Goal: Information Seeking & Learning: Learn about a topic

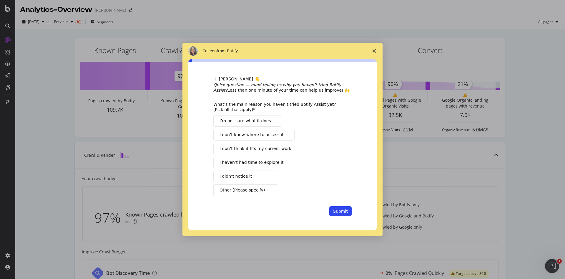
click at [372, 51] on span "Close survey" at bounding box center [374, 51] width 16 height 16
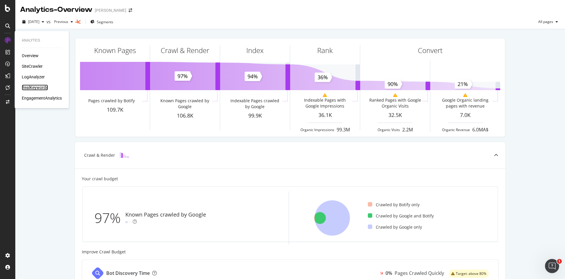
click at [41, 86] on div "RealKeywords" at bounding box center [35, 87] width 26 height 6
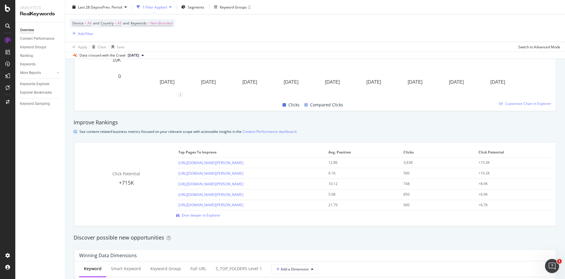
scroll to position [341, 0]
click at [202, 214] on span "Dive deeper in Explorer" at bounding box center [201, 215] width 39 height 5
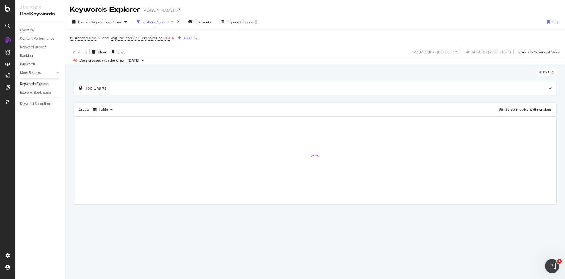
click at [173, 39] on icon at bounding box center [172, 38] width 5 height 6
click at [99, 38] on icon at bounding box center [98, 38] width 5 height 6
click at [216, 22] on div "Keyword Groups" at bounding box center [218, 21] width 27 height 5
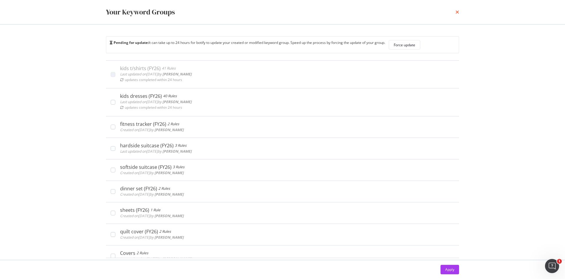
click at [456, 12] on icon "times" at bounding box center [457, 12] width 4 height 5
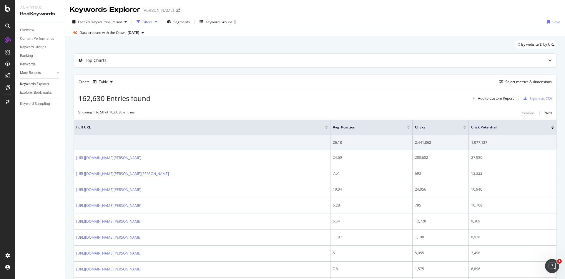
click at [152, 21] on div "Filters" at bounding box center [147, 21] width 10 height 5
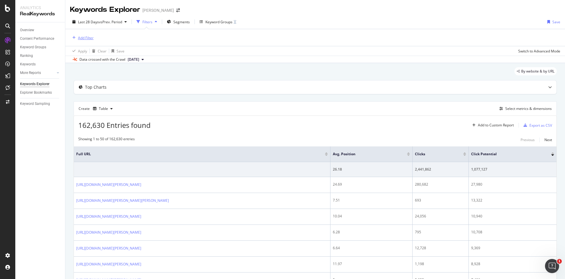
click at [79, 36] on div "Add Filter" at bounding box center [86, 37] width 16 height 5
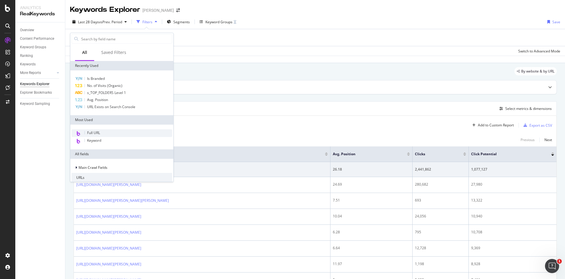
click at [105, 132] on div "Full URL" at bounding box center [121, 133] width 101 height 8
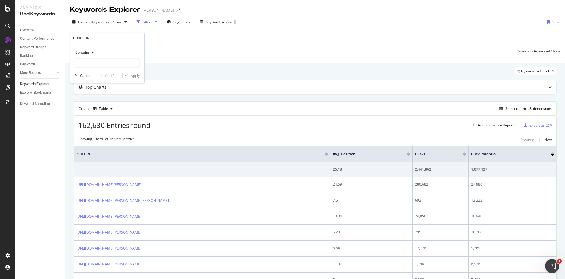
click at [92, 52] on icon at bounding box center [92, 53] width 4 height 4
click at [97, 93] on div "Ends with" at bounding box center [107, 95] width 63 height 8
click at [109, 63] on input "text" at bounding box center [107, 62] width 64 height 9
type input "/"
click at [129, 76] on div "button" at bounding box center [127, 76] width 8 height 4
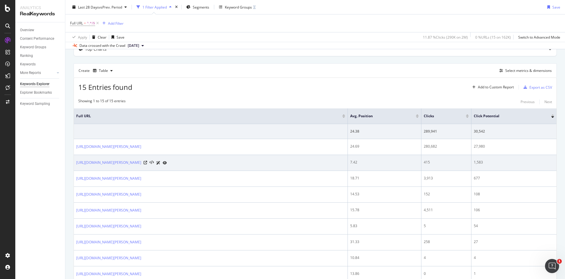
scroll to position [39, 0]
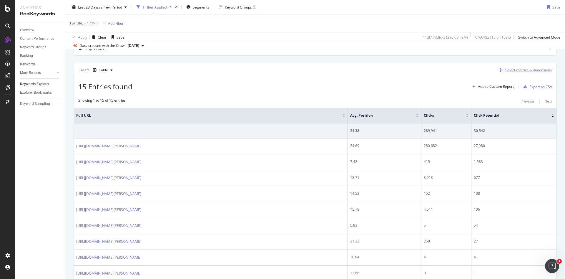
click at [498, 70] on div "button" at bounding box center [501, 70] width 8 height 4
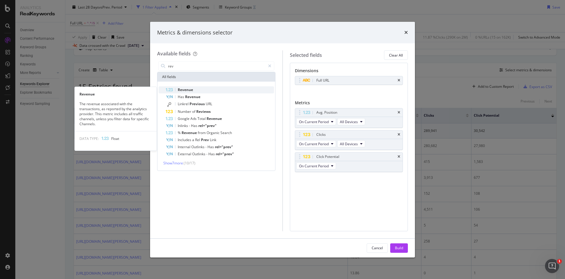
type input "rev"
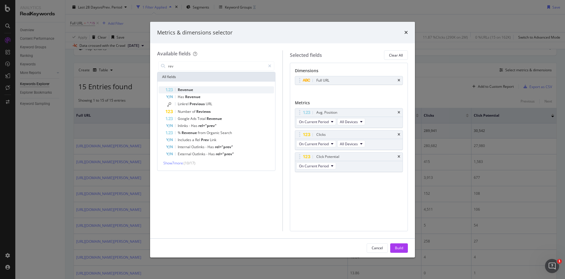
click at [219, 87] on div "Revenue" at bounding box center [220, 89] width 108 height 7
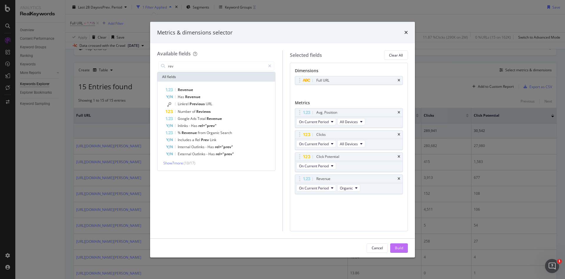
click at [394, 249] on button "Build" at bounding box center [399, 247] width 18 height 9
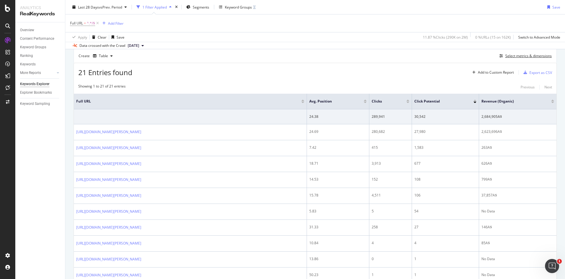
scroll to position [53, 0]
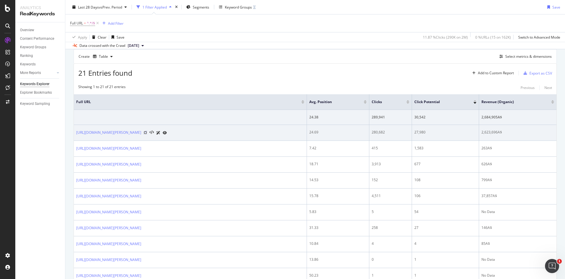
click at [144, 131] on icon at bounding box center [146, 133] width 4 height 4
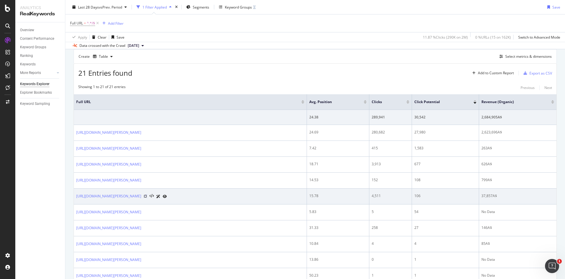
click at [147, 196] on icon at bounding box center [146, 196] width 4 height 4
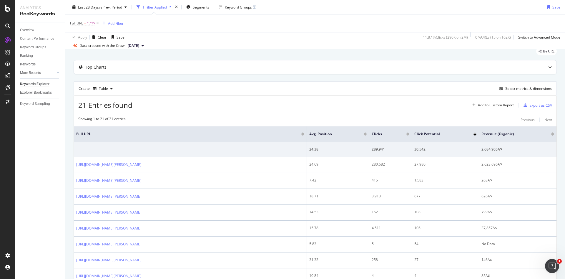
scroll to position [0, 0]
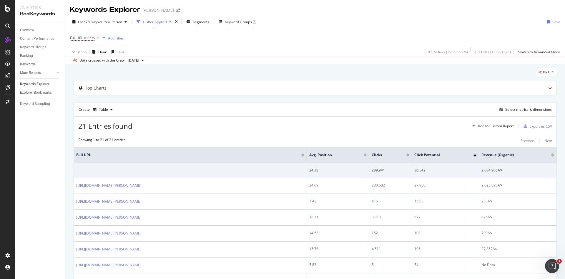
click at [114, 36] on div "Add Filter" at bounding box center [116, 38] width 16 height 5
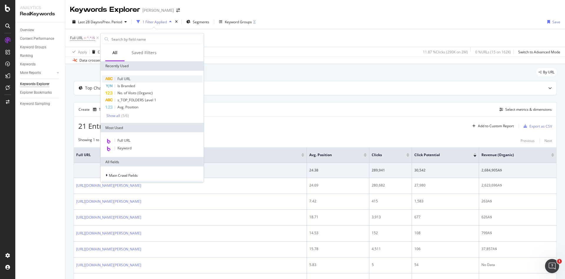
click at [133, 81] on div "Full URL" at bounding box center [152, 78] width 101 height 7
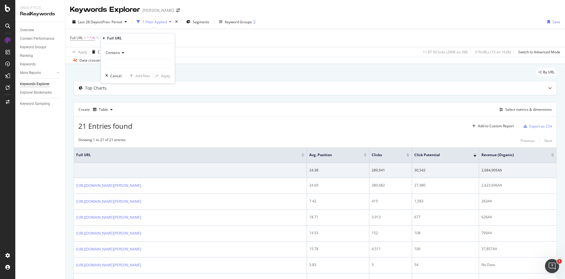
click at [120, 54] on span "Contains" at bounding box center [113, 52] width 14 height 5
click at [130, 116] on span "Doesn't contain" at bounding box center [121, 118] width 26 height 5
click at [147, 64] on input "text" at bounding box center [138, 63] width 64 height 9
type input "="
click at [164, 75] on div "Apply" at bounding box center [165, 75] width 9 height 5
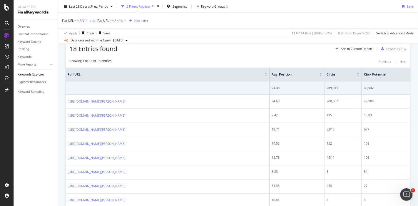
scroll to position [71, 0]
